Goal: Task Accomplishment & Management: Manage account settings

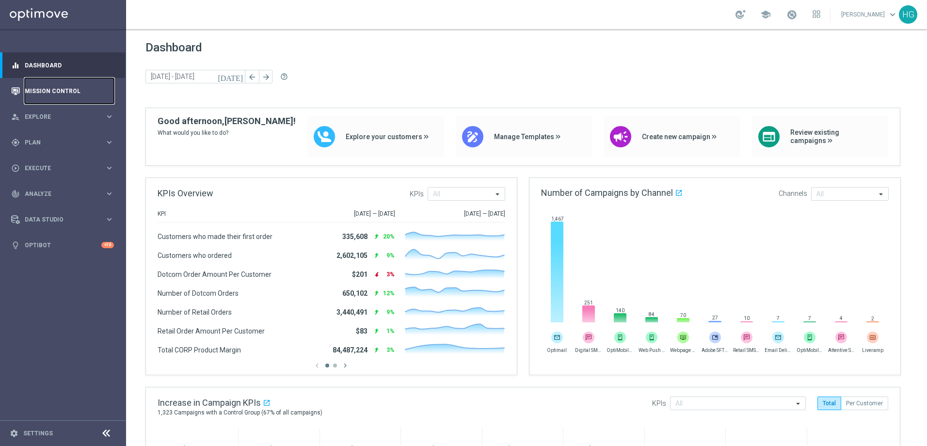
click at [61, 95] on link "Mission Control" at bounding box center [69, 91] width 89 height 26
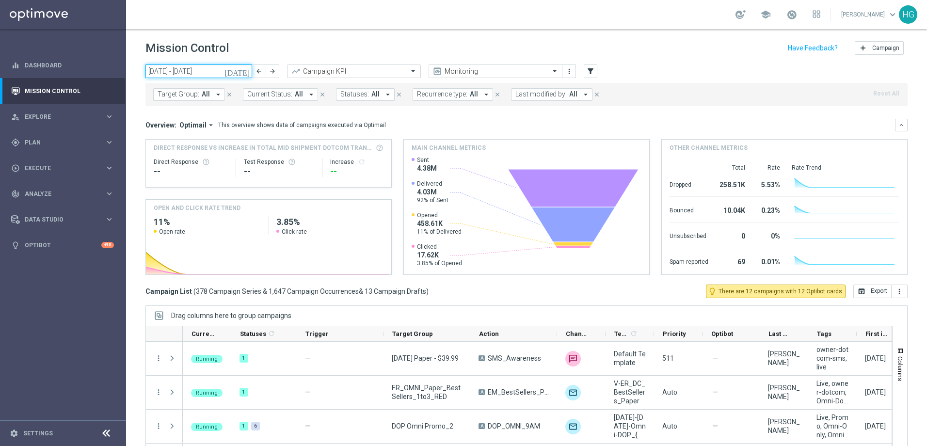
click at [205, 72] on input "[DATE] - [DATE]" at bounding box center [199, 72] width 107 height 14
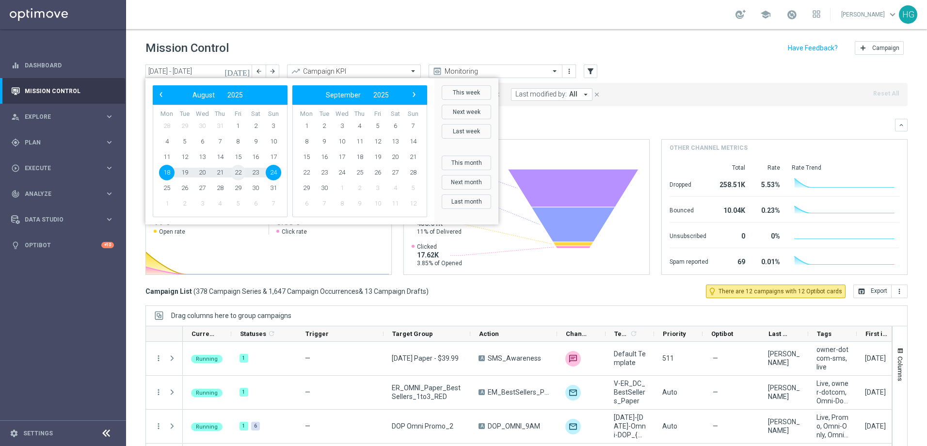
click at [239, 173] on span "22" at bounding box center [238, 173] width 16 height 16
click at [237, 171] on span "22" at bounding box center [238, 173] width 16 height 16
type input "[DATE] - [DATE]"
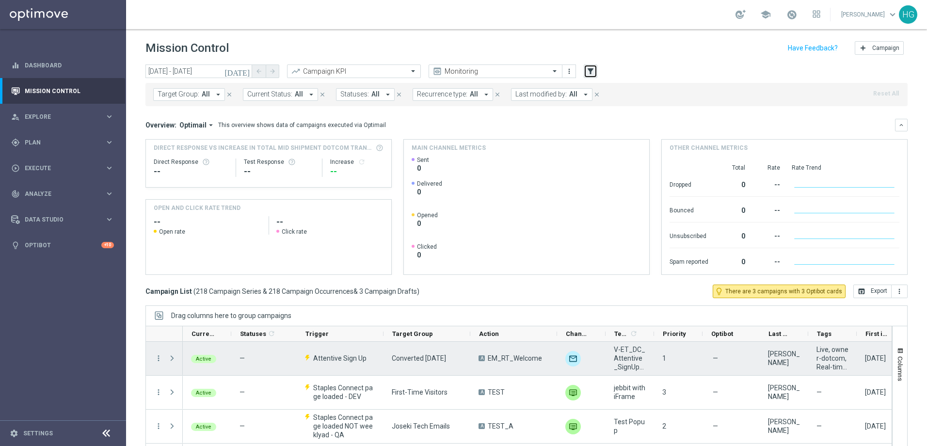
click at [592, 71] on icon "filter_alt" at bounding box center [590, 71] width 9 height 9
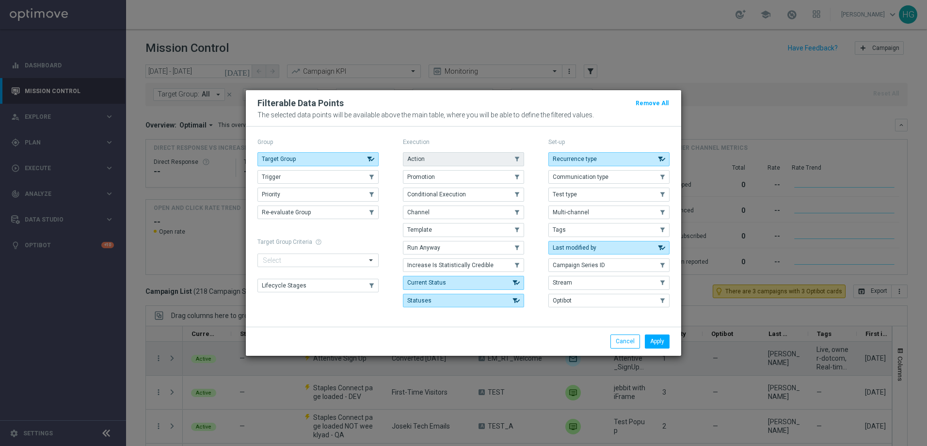
click at [433, 160] on button "Action" at bounding box center [463, 159] width 121 height 14
click at [654, 345] on button "Apply" at bounding box center [657, 342] width 25 height 14
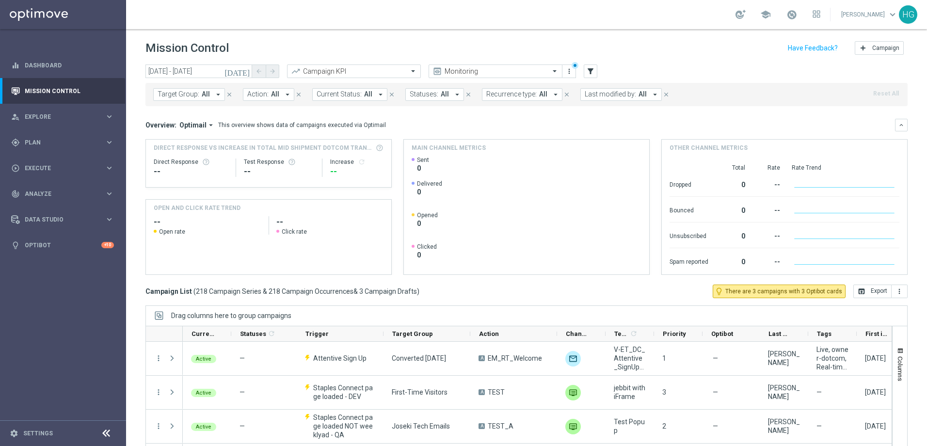
click at [266, 97] on span "Action:" at bounding box center [257, 94] width 21 height 8
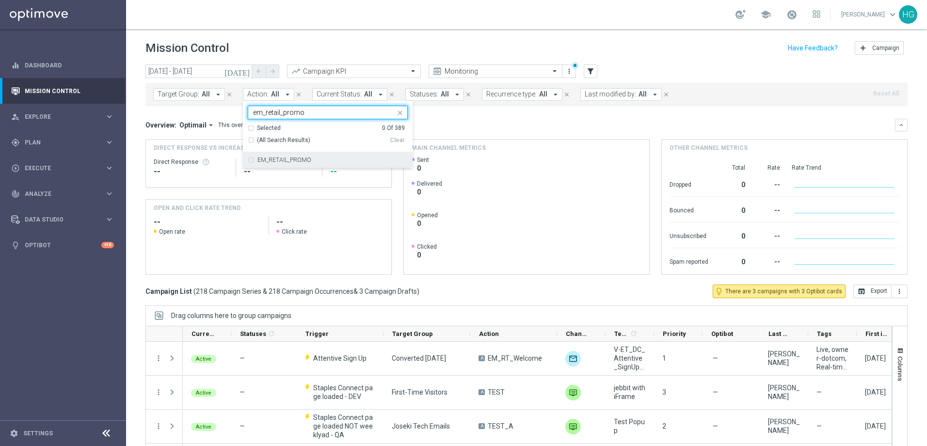
click at [296, 160] on label "EM_RETAIL_PROMO" at bounding box center [285, 160] width 54 height 6
type input "em_retail_promo"
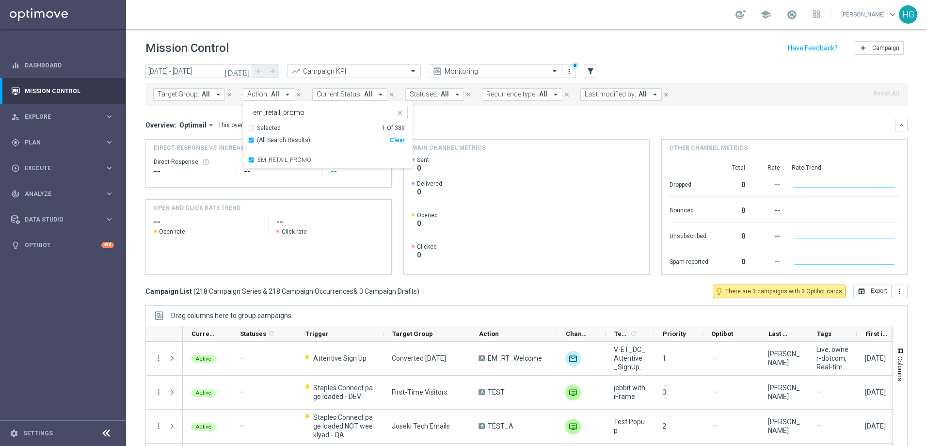
click at [362, 43] on div "Mission Control add Campaign" at bounding box center [527, 48] width 762 height 19
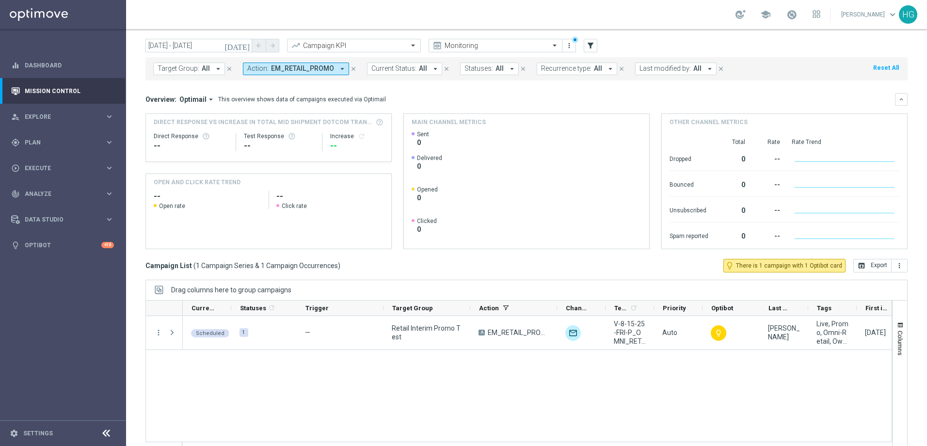
scroll to position [39, 0]
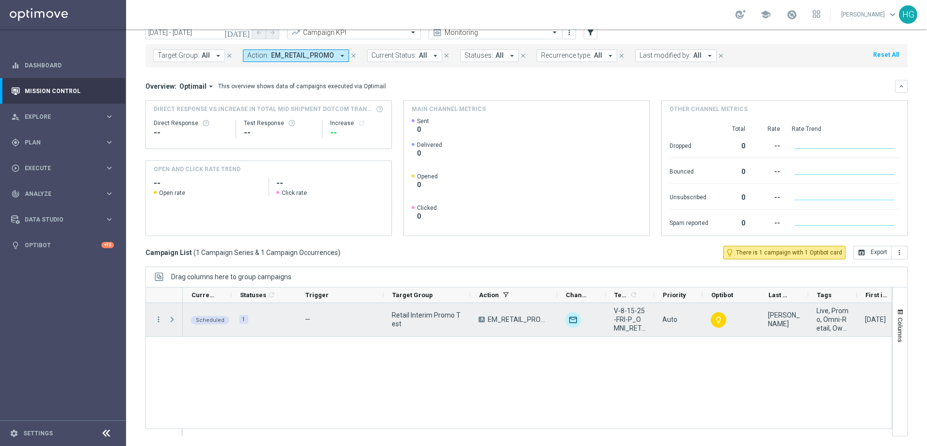
click at [170, 320] on span at bounding box center [172, 320] width 9 height 8
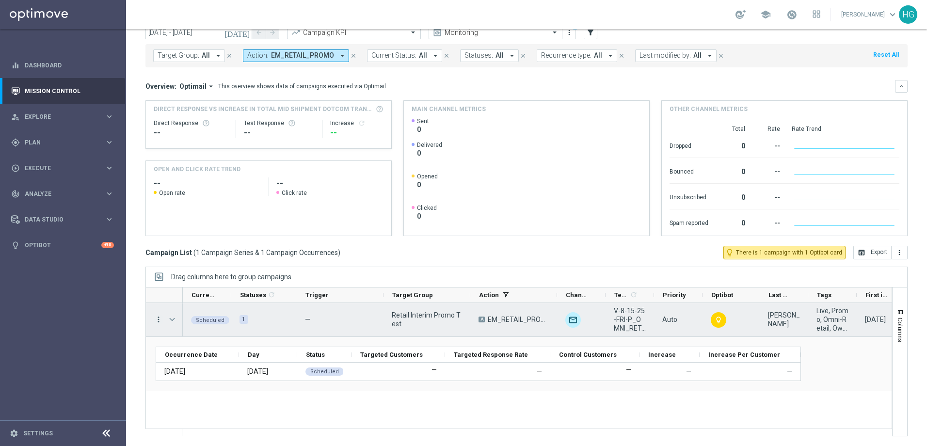
click at [158, 322] on icon "more_vert" at bounding box center [158, 319] width 9 height 9
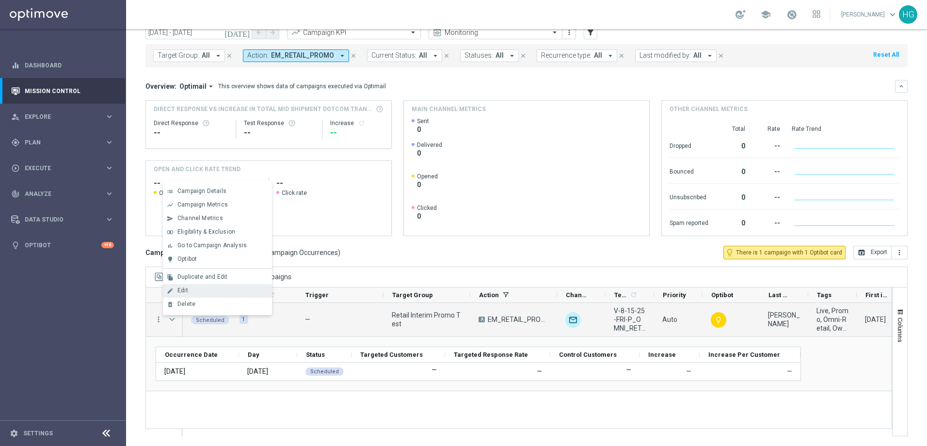
click at [202, 292] on div "Edit" at bounding box center [223, 290] width 90 height 7
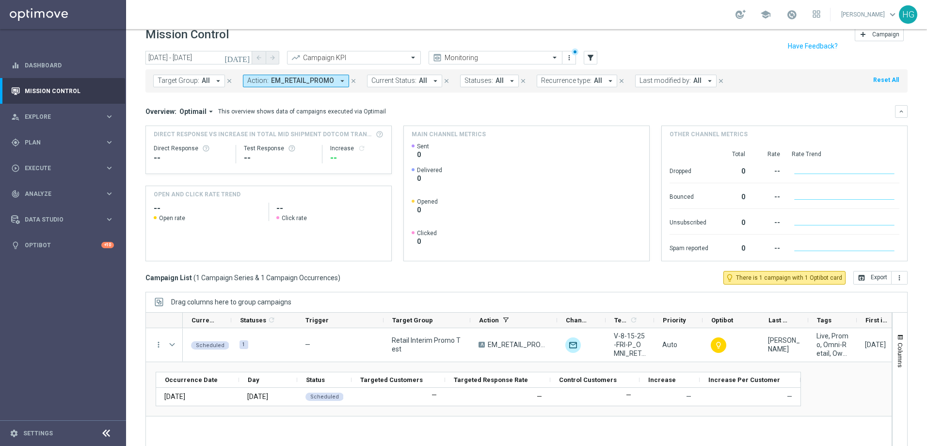
scroll to position [0, 0]
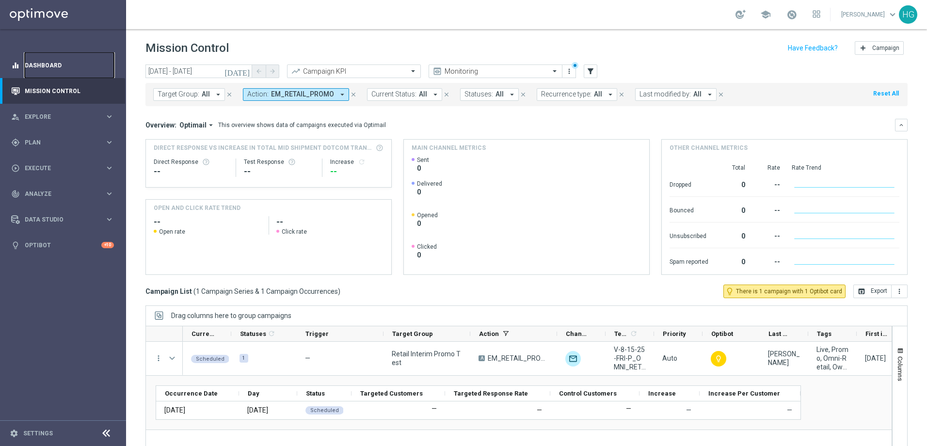
click at [59, 68] on link "Dashboard" at bounding box center [69, 65] width 89 height 26
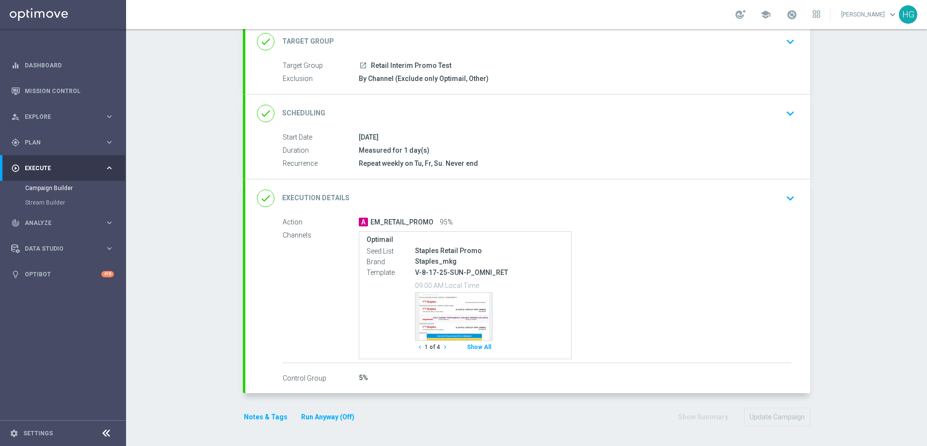
click at [786, 198] on icon "keyboard_arrow_down" at bounding box center [790, 198] width 15 height 15
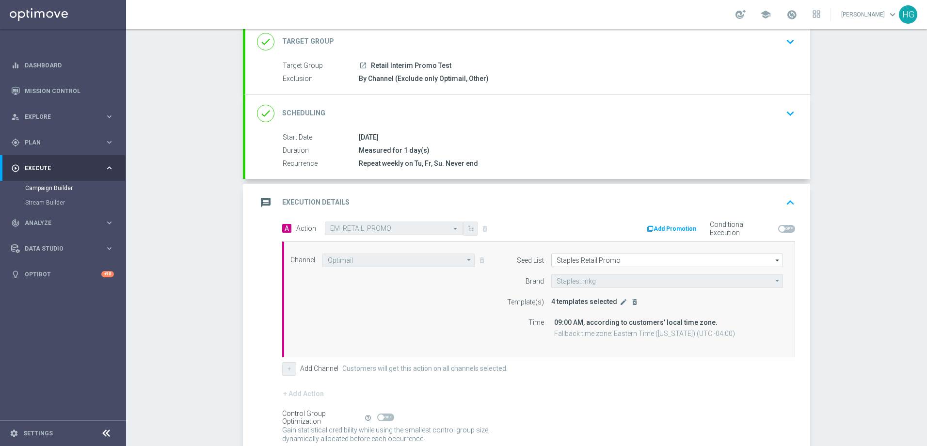
scroll to position [64, 0]
click at [620, 305] on icon "edit" at bounding box center [624, 302] width 8 height 8
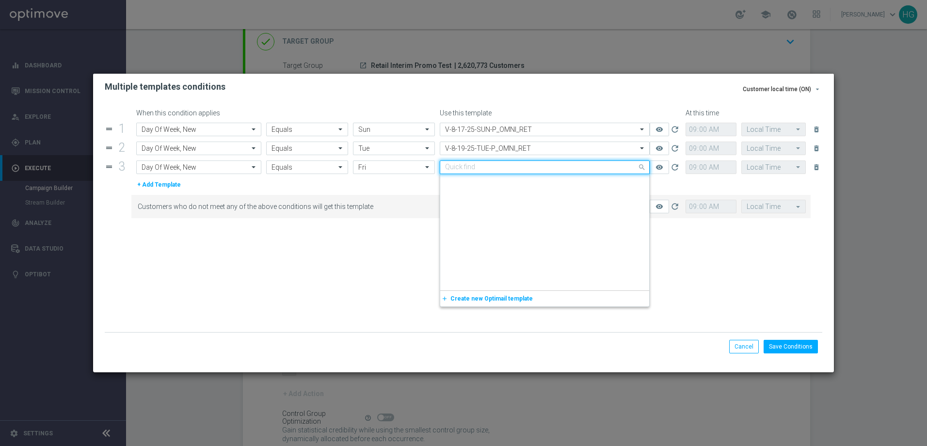
click at [458, 169] on input "text" at bounding box center [534, 167] width 179 height 8
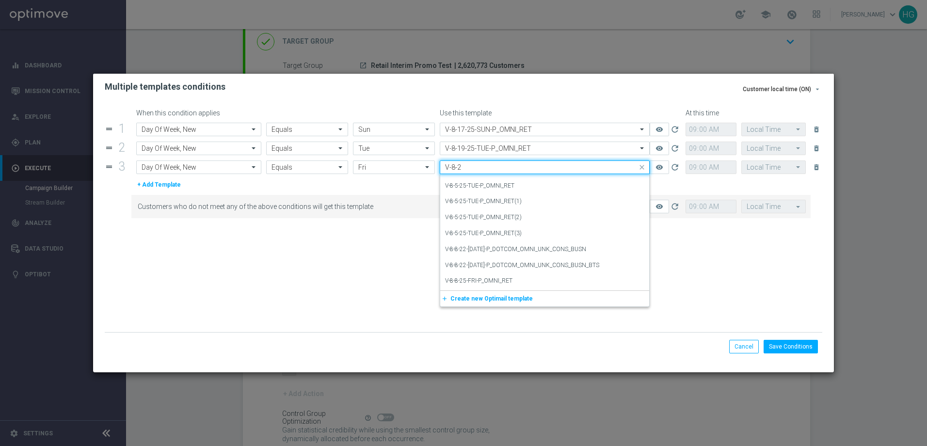
scroll to position [0, 0]
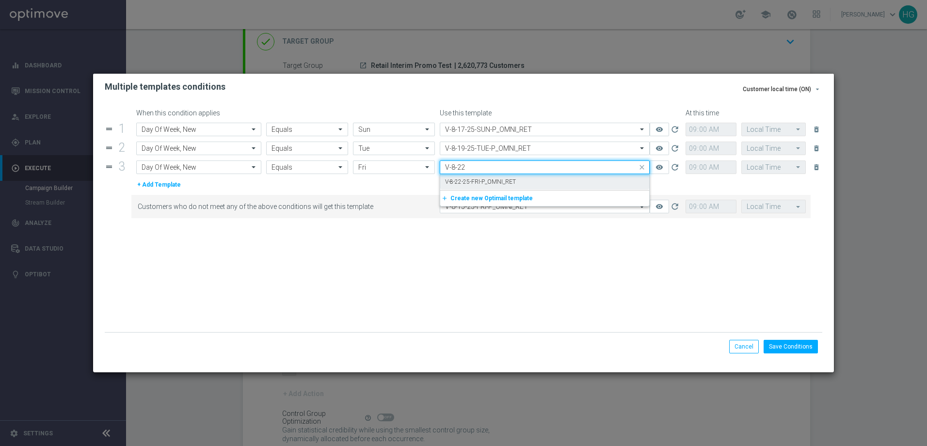
click at [541, 181] on div "V-8-22-25-FRI-P_OMNI_RET" at bounding box center [544, 182] width 199 height 16
type input "V-8-22"
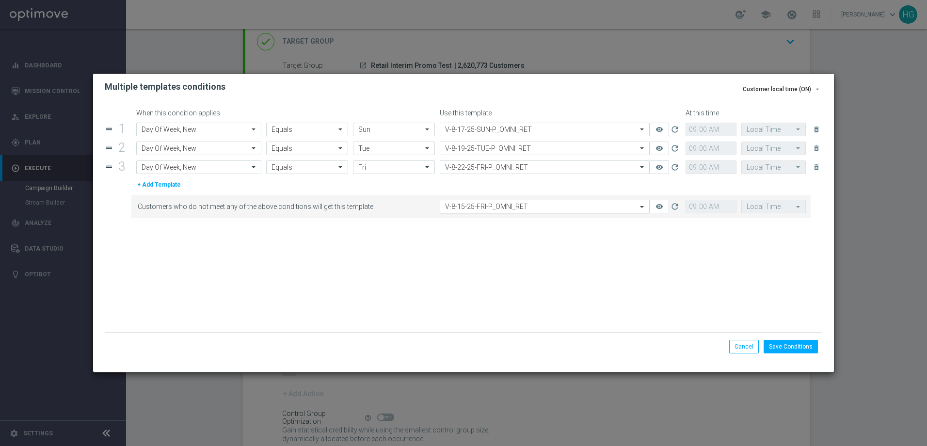
click at [535, 205] on input "text" at bounding box center [534, 207] width 179 height 8
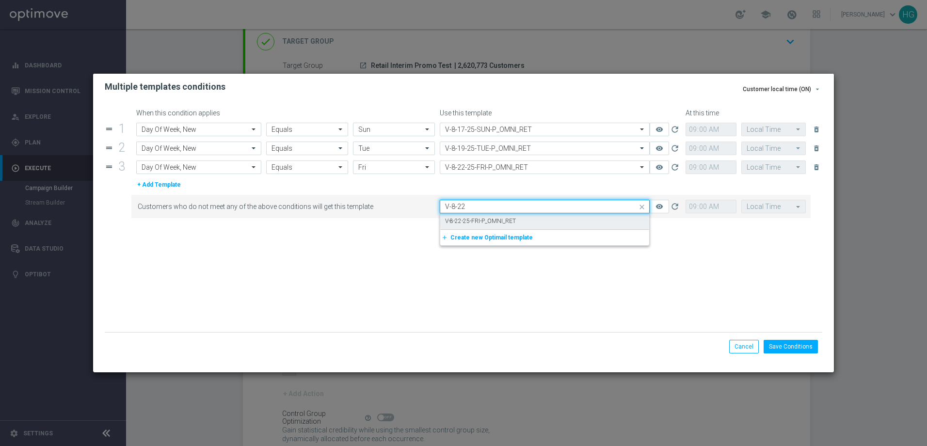
click at [523, 219] on div "V-8-22-25-FRI-P_OMNI_RET" at bounding box center [544, 221] width 199 height 16
type input "V-8-22"
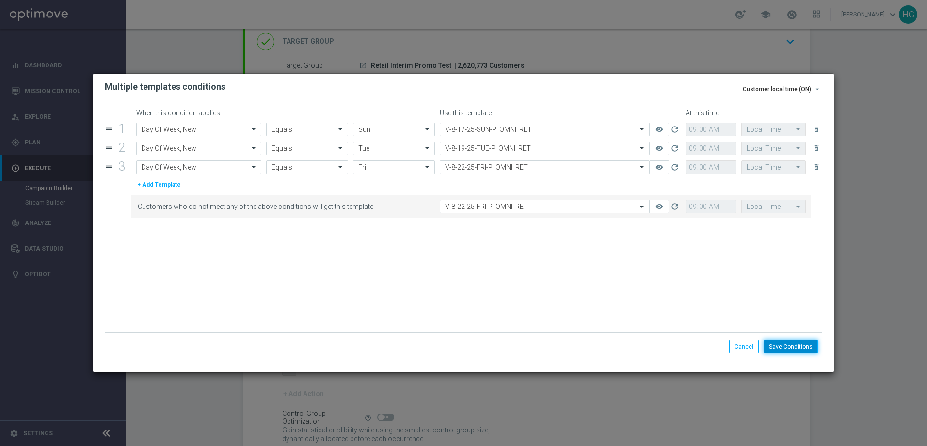
click at [801, 346] on button "Save Conditions" at bounding box center [791, 347] width 54 height 14
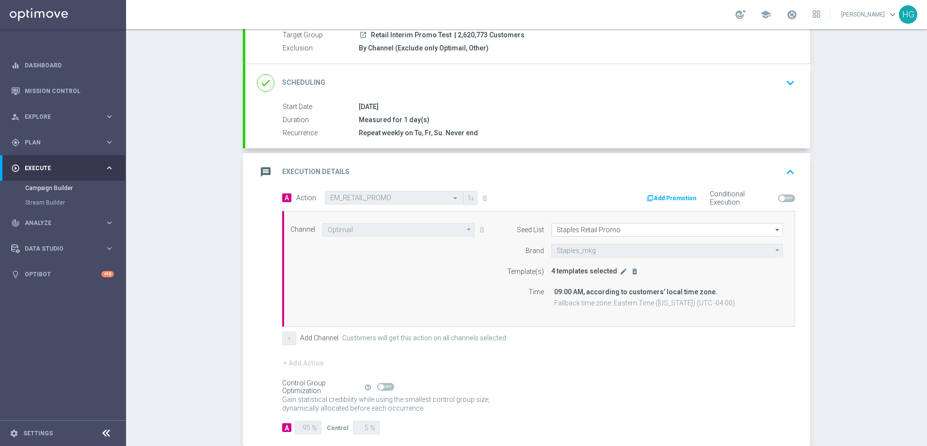
scroll to position [147, 0]
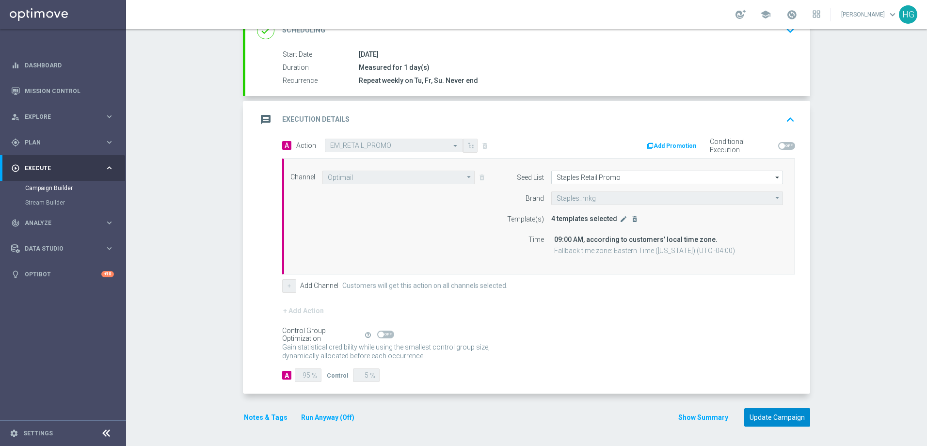
click at [785, 417] on button "Update Campaign" at bounding box center [778, 417] width 66 height 19
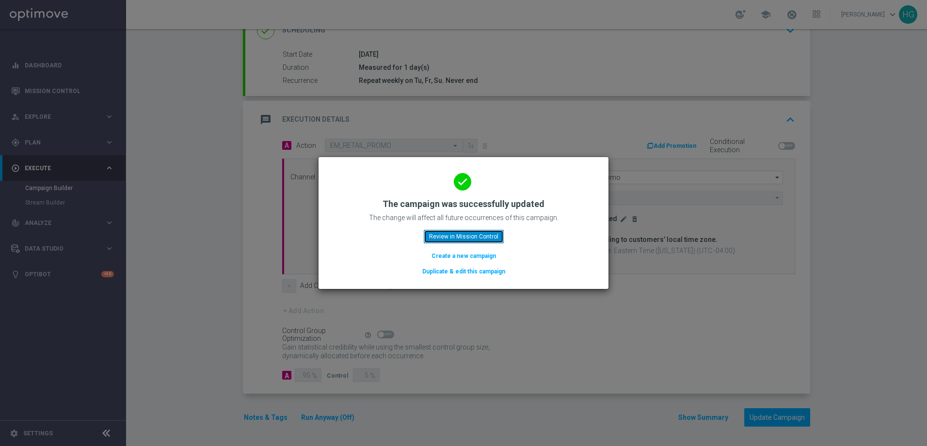
click at [475, 242] on button "Review in Mission Control" at bounding box center [464, 237] width 80 height 14
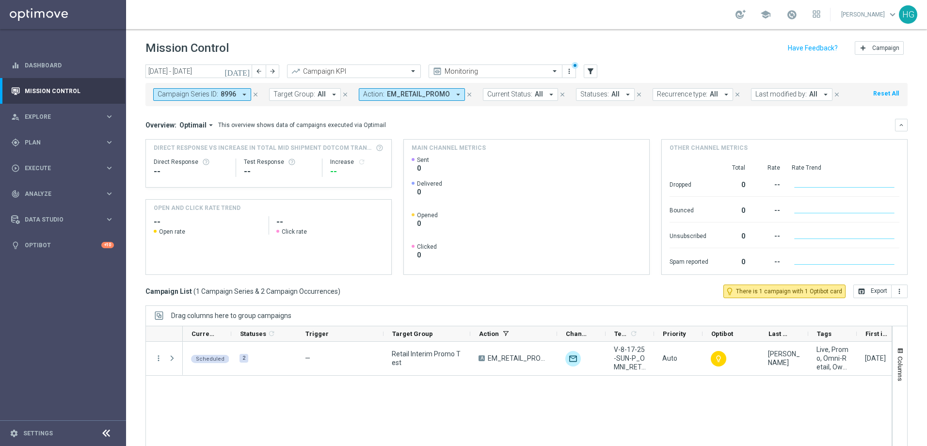
click at [255, 94] on icon "close" at bounding box center [255, 94] width 7 height 7
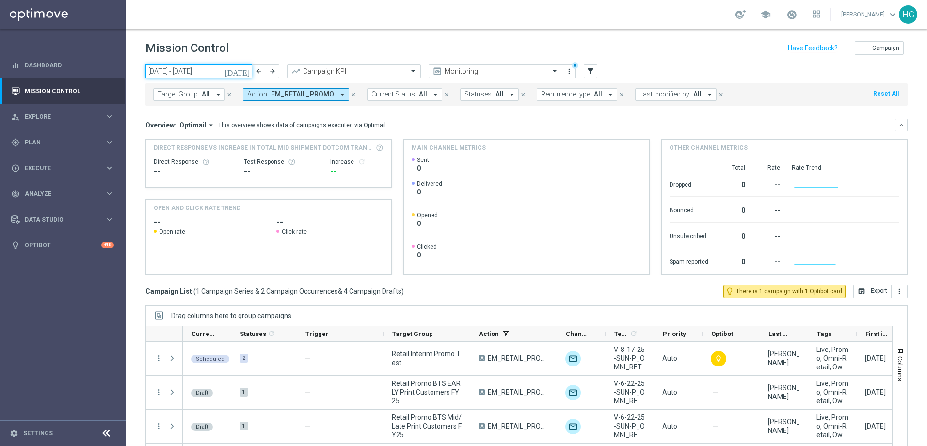
click at [209, 70] on input "[DATE] - [DATE]" at bounding box center [199, 72] width 107 height 14
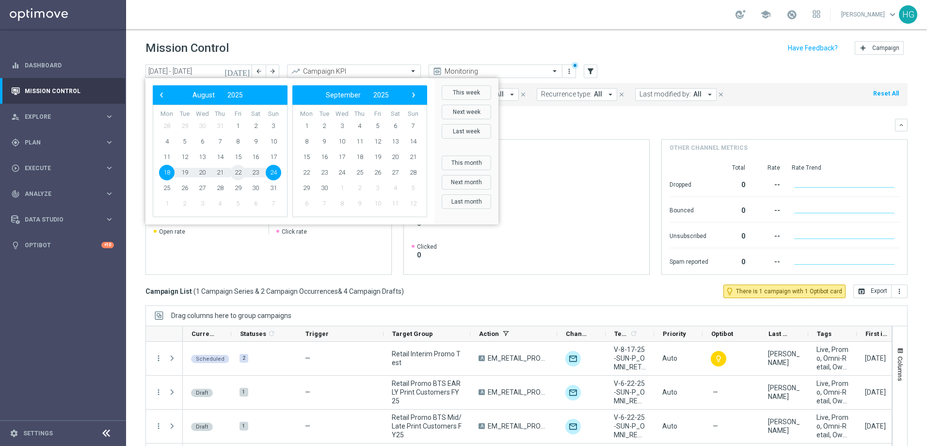
click at [241, 172] on span "22" at bounding box center [238, 173] width 16 height 16
click at [238, 173] on span "22" at bounding box center [238, 173] width 16 height 16
type input "[DATE] - [DATE]"
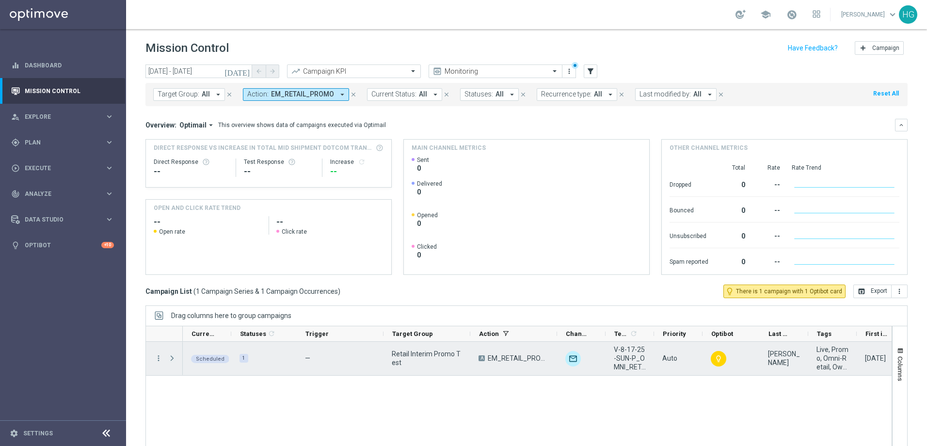
click at [171, 359] on span "Press SPACE to select this row." at bounding box center [172, 359] width 9 height 8
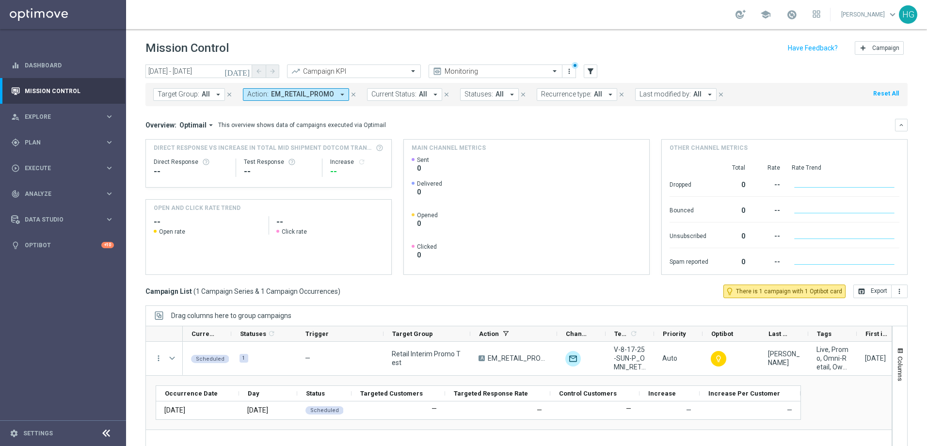
click at [481, 39] on div "Mission Control add Campaign" at bounding box center [527, 48] width 762 height 19
